Goal: Task Accomplishment & Management: Manage account settings

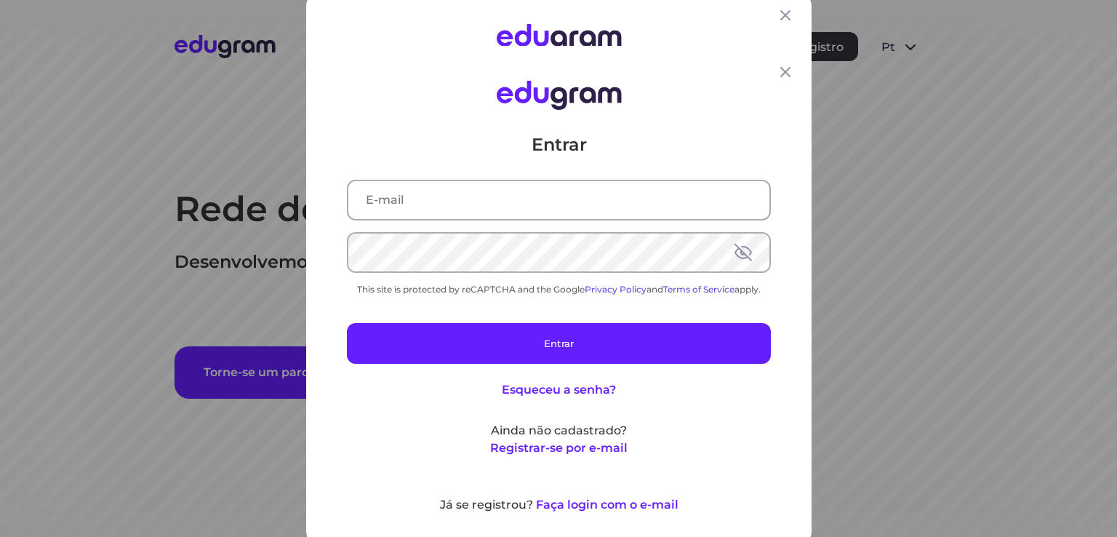
click at [524, 221] on div "Entrar This site is protected by reCAPTCHA and the Google Privacy Policy and Te…" at bounding box center [559, 294] width 424 height 324
click at [518, 207] on input "text" at bounding box center [558, 199] width 421 height 38
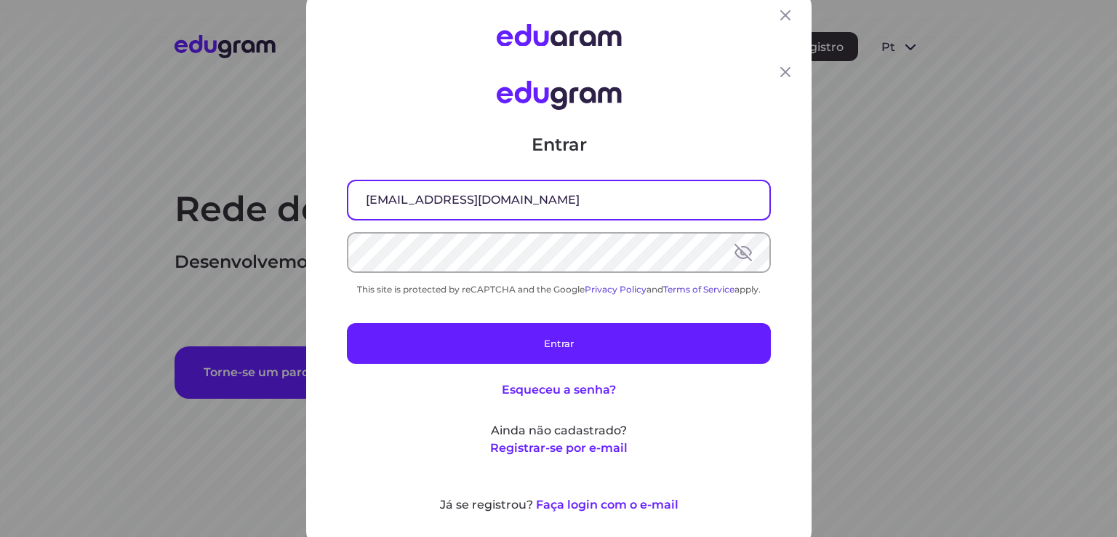
type input "JCS.SIEWER@GMAIL.COM"
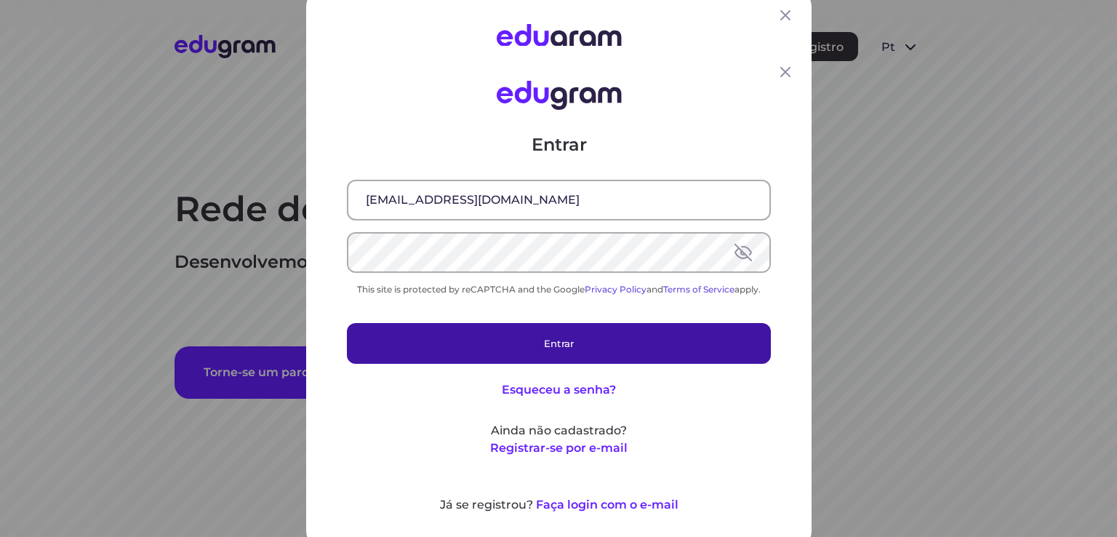
click at [533, 350] on button "Entrar" at bounding box center [559, 342] width 424 height 41
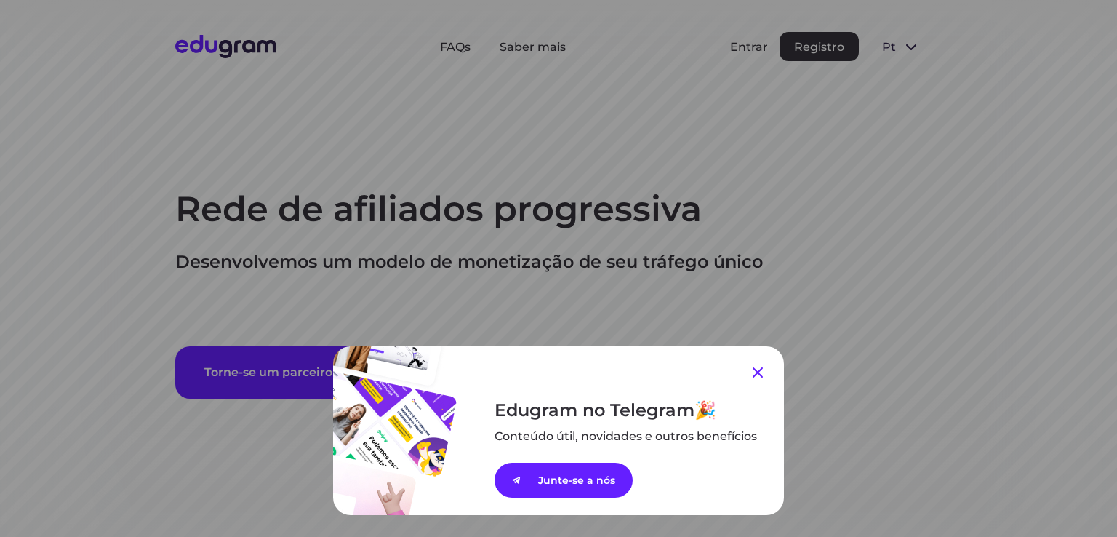
click at [753, 365] on icon at bounding box center [757, 372] width 17 height 17
